Goal: Task Accomplishment & Management: Manage account settings

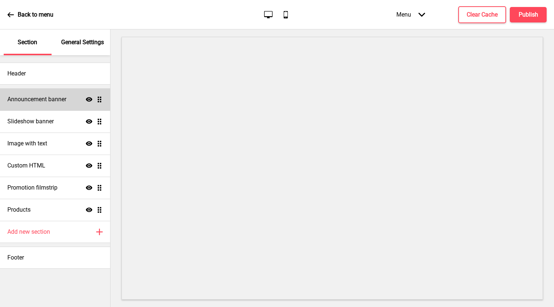
click at [62, 98] on h4 "Announcement banner" at bounding box center [36, 99] width 59 height 8
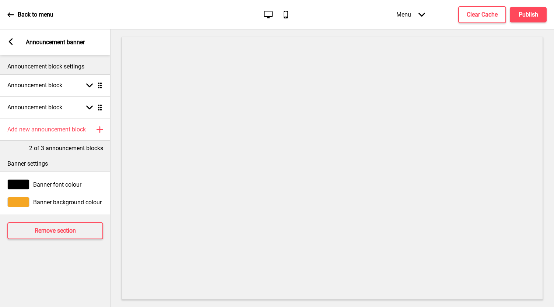
click at [62, 98] on div "Announcement block Arrow down Drag" at bounding box center [55, 107] width 110 height 22
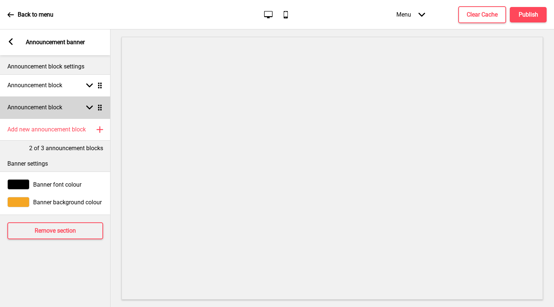
click at [92, 107] on icon at bounding box center [89, 108] width 7 height 4
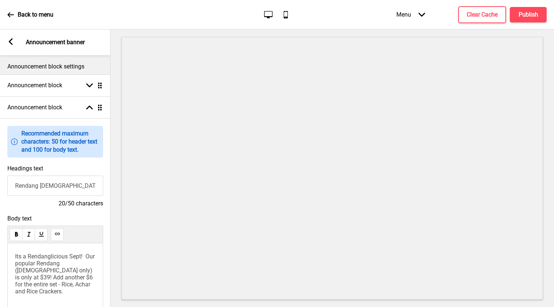
click at [31, 247] on div "Its a Rendanglicious Sept! Our popular Rendang ([DEMOGRAPHIC_DATA] only) is onl…" at bounding box center [55, 282] width 96 height 79
drag, startPoint x: 88, startPoint y: 278, endPoint x: 10, endPoint y: 198, distance: 112.0
click at [10, 198] on div "Headings text Rendang [DEMOGRAPHIC_DATA] Promo! 20/50 characters" at bounding box center [55, 186] width 110 height 50
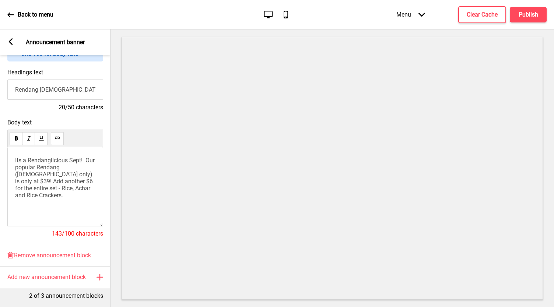
scroll to position [102, 0]
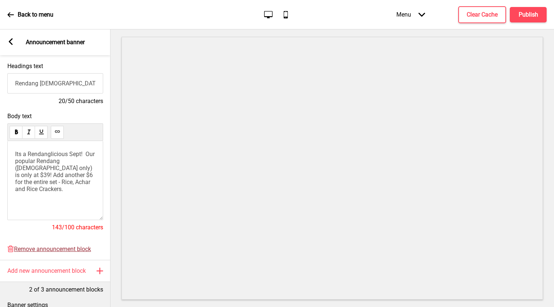
click at [54, 247] on span "Remove announcement block" at bounding box center [52, 249] width 77 height 7
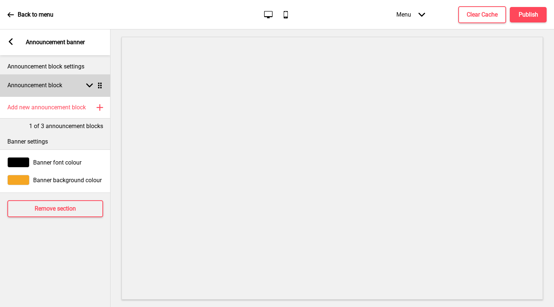
click at [91, 86] on icon at bounding box center [89, 86] width 7 height 4
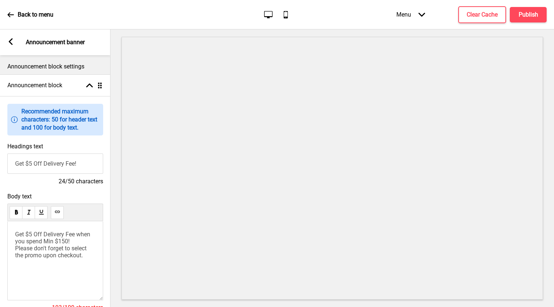
click at [32, 233] on span "Get $5 Off Delivery Fee when you spend Min $150! Please don't forget to select …" at bounding box center [53, 245] width 77 height 28
click at [305, 305] on div at bounding box center [331, 168] width 443 height 278
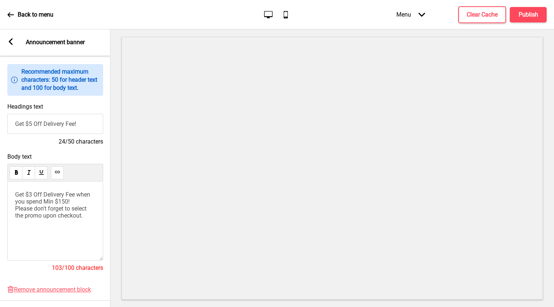
click at [9, 40] on rect at bounding box center [10, 41] width 7 height 7
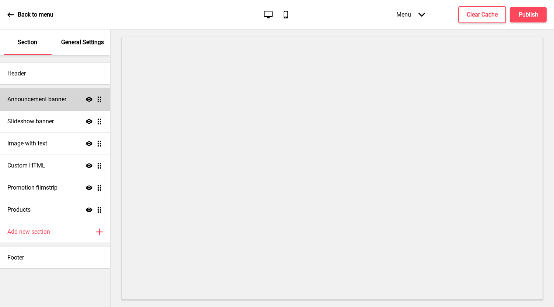
click at [53, 98] on h4 "Announcement banner" at bounding box center [36, 99] width 59 height 8
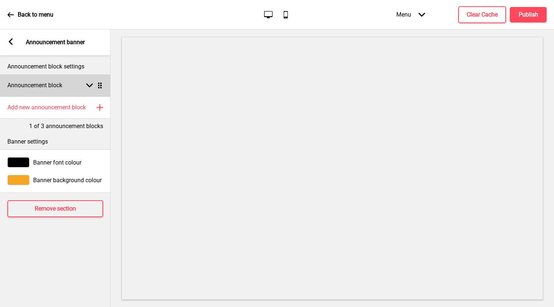
click at [85, 85] on div "Arrow down Drag" at bounding box center [92, 85] width 21 height 7
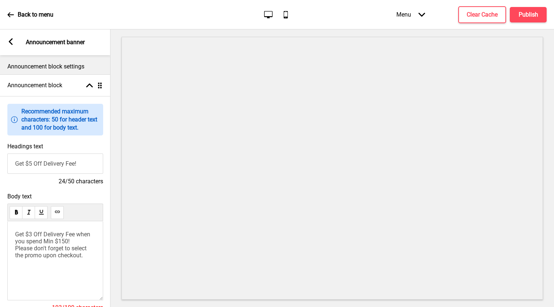
click at [32, 164] on input "Get $5 Off Delivery Fee!" at bounding box center [55, 164] width 96 height 20
type input "Get $3 Off Delivery Fee!"
click at [13, 46] on div "Arrow left" at bounding box center [10, 42] width 7 height 8
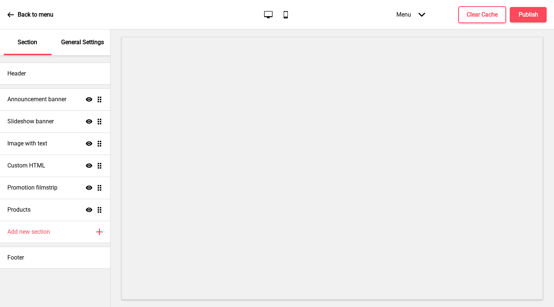
click at [19, 8] on div "Back to menu" at bounding box center [30, 15] width 46 height 20
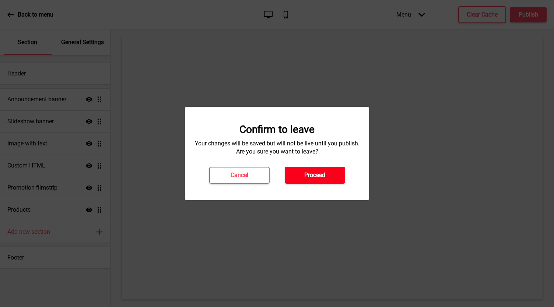
click at [322, 176] on h4 "Proceed" at bounding box center [314, 175] width 21 height 8
